Goal: Entertainment & Leisure: Consume media (video, audio)

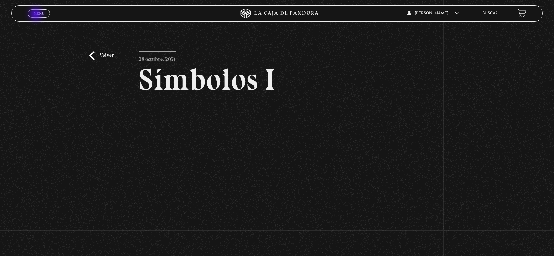
scroll to position [89, 0]
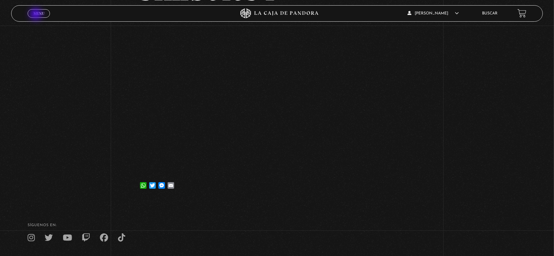
click at [36, 15] on span "Menu" at bounding box center [39, 14] width 11 height 4
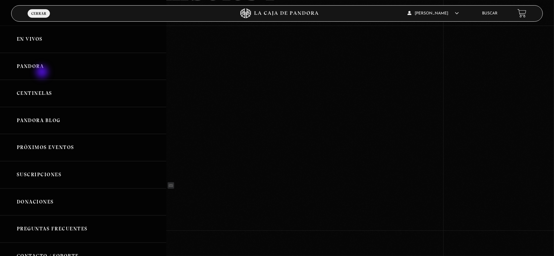
click at [43, 73] on link "Pandora" at bounding box center [83, 66] width 166 height 27
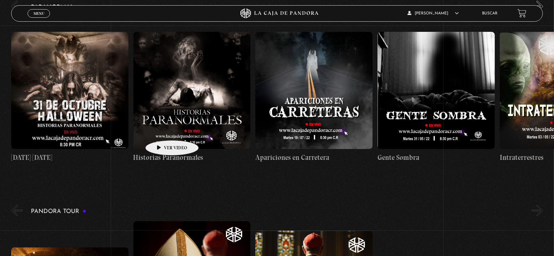
drag, startPoint x: 151, startPoint y: 170, endPoint x: 165, endPoint y: 133, distance: 40.0
click at [165, 133] on link "Historias Paranormales" at bounding box center [191, 97] width 117 height 160
click at [79, 106] on figure at bounding box center [69, 90] width 117 height 117
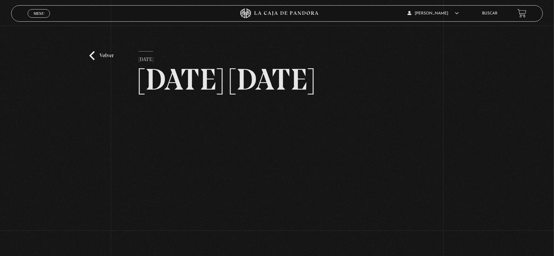
click at [79, 106] on div "Volver 19 noviembre, 2023 31 Octubre Halloween WhatsApp Twitter Messenger Email" at bounding box center [277, 158] width 554 height 265
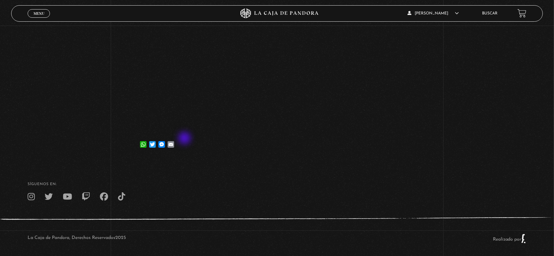
scroll to position [129, 0]
